Goal: Information Seeking & Learning: Learn about a topic

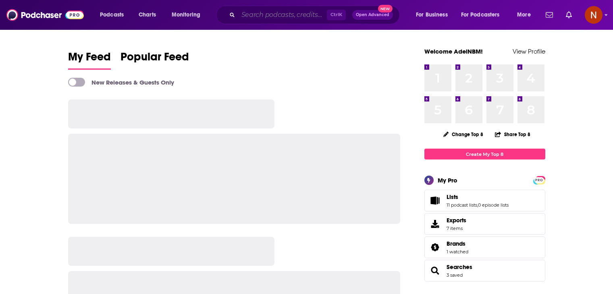
click at [296, 12] on input "Search podcasts, credits, & more..." at bounding box center [282, 14] width 89 height 13
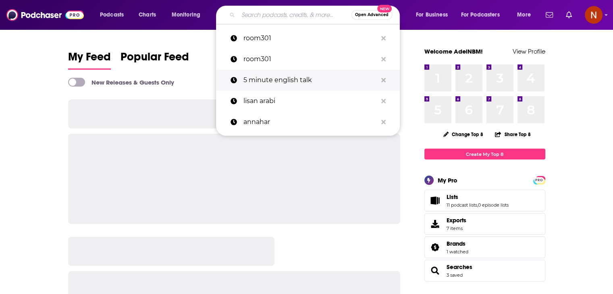
click at [286, 77] on p "5 minute english talk" at bounding box center [311, 80] width 134 height 21
type input "5 minute english talk"
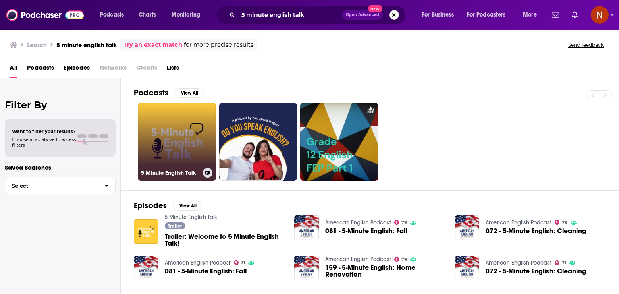
click at [190, 142] on link "5 Minute English Talk" at bounding box center [177, 142] width 78 height 78
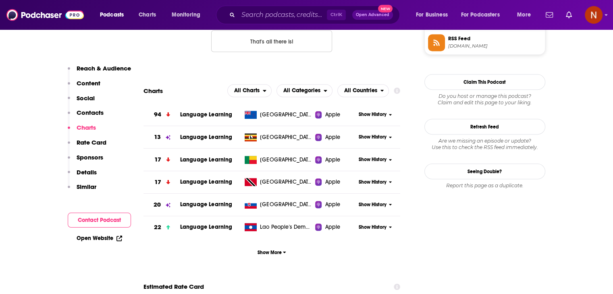
scroll to position [691, 0]
click at [286, 252] on button "Show More" at bounding box center [272, 253] width 257 height 15
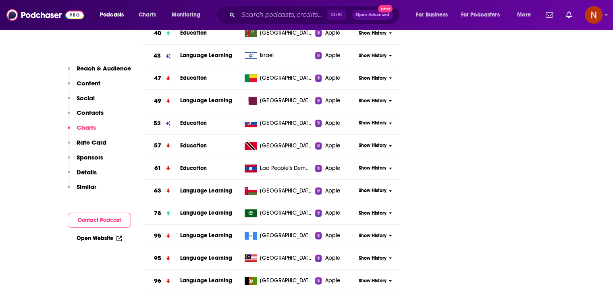
scroll to position [1022, 0]
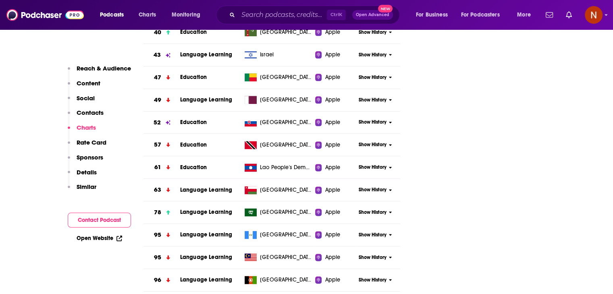
click at [376, 210] on span "Show History" at bounding box center [373, 212] width 28 height 7
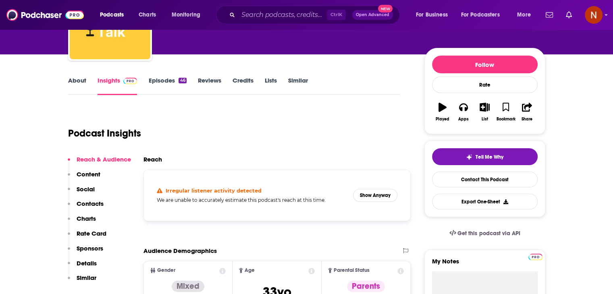
scroll to position [0, 0]
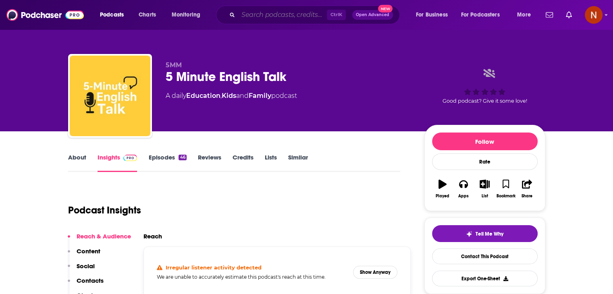
click at [304, 12] on input "Search podcasts, credits, & more..." at bounding box center [282, 14] width 89 height 13
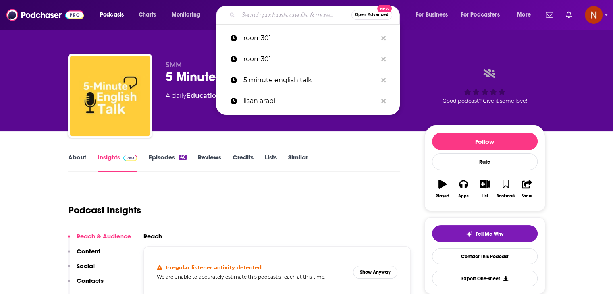
paste input "Coucou MA Biche"
type input "Coucou MA Biche"
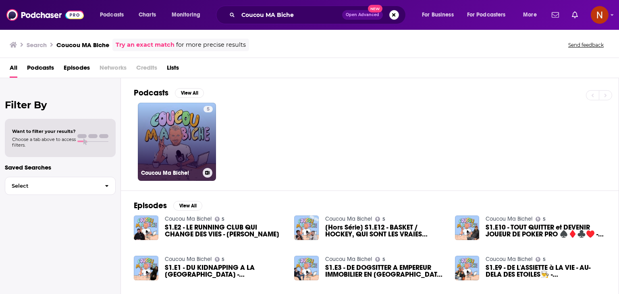
click at [195, 143] on link "5 Coucou Ma Biche!" at bounding box center [177, 142] width 78 height 78
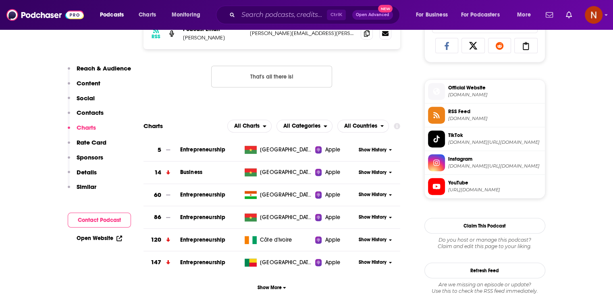
scroll to position [546, 0]
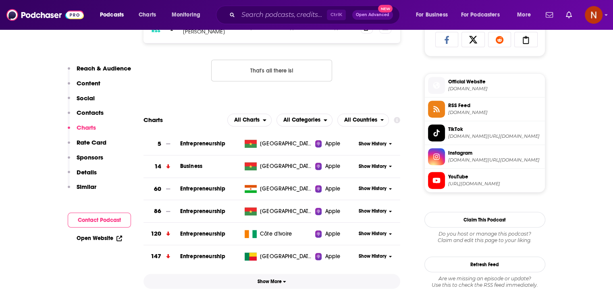
click at [279, 281] on span "Show More" at bounding box center [272, 282] width 29 height 6
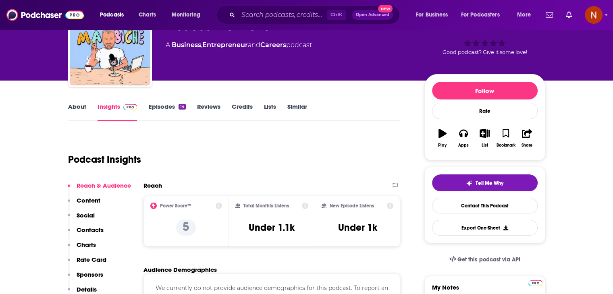
scroll to position [0, 0]
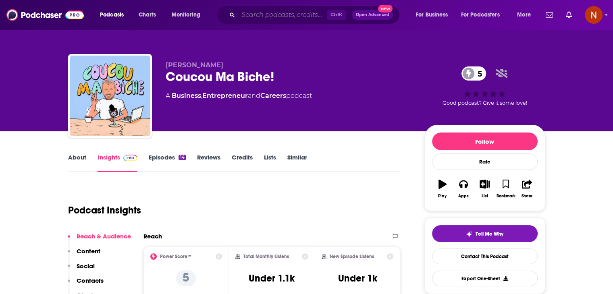
click at [273, 18] on input "Search podcasts, credits, & more..." at bounding box center [282, 14] width 89 height 13
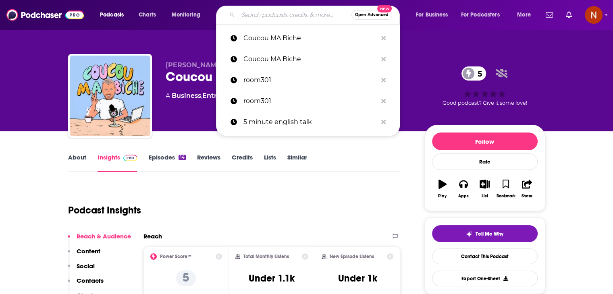
click at [280, 20] on input "Search podcasts, credits, & more..." at bounding box center [294, 14] width 113 height 13
paste input "5 Minute English Vocabulary Show"
type input "5 Minute English Vocabulary Show"
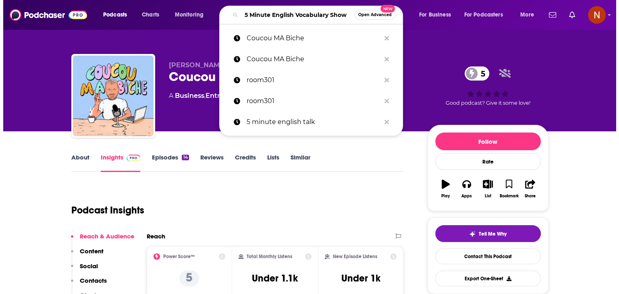
scroll to position [0, 12]
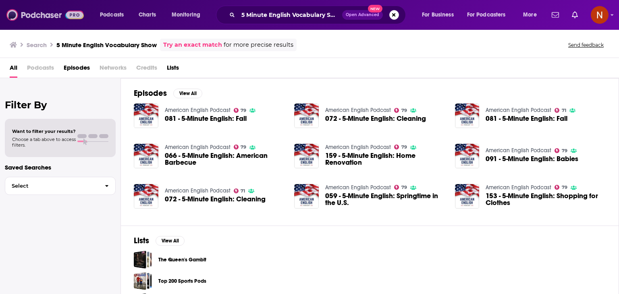
click at [44, 13] on img at bounding box center [44, 14] width 77 height 15
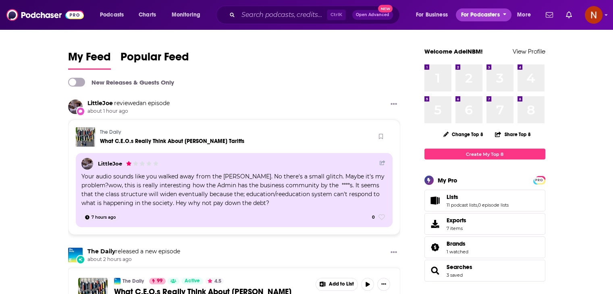
click at [496, 19] on span "For Podcasters" at bounding box center [480, 14] width 39 height 11
